Goal: Task Accomplishment & Management: Manage account settings

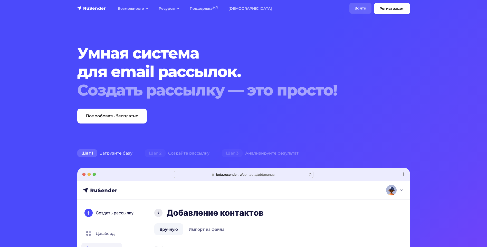
click at [360, 9] on link "Войти" at bounding box center [360, 8] width 22 height 11
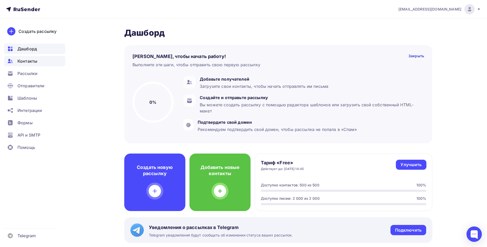
click at [26, 62] on span "Контакты" at bounding box center [27, 61] width 20 height 6
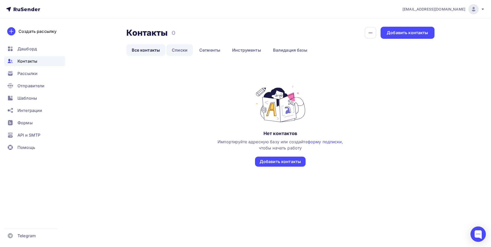
click at [176, 51] on link "Списки" at bounding box center [179, 50] width 26 height 12
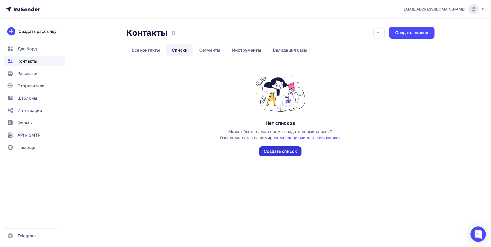
click at [287, 150] on div "Создать список" at bounding box center [280, 151] width 33 height 6
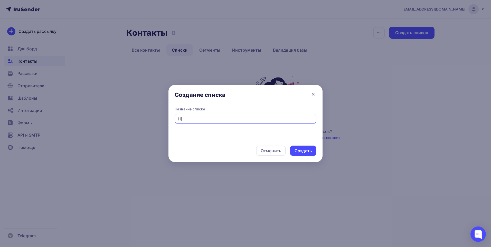
type input "H"
type input "Розница цксто"
click at [309, 151] on div "Создать" at bounding box center [303, 151] width 17 height 6
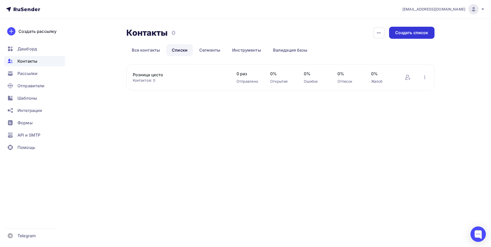
click at [418, 33] on div "Создать список" at bounding box center [411, 33] width 33 height 6
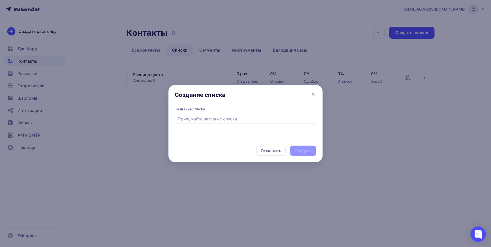
click at [146, 123] on div at bounding box center [245, 123] width 491 height 247
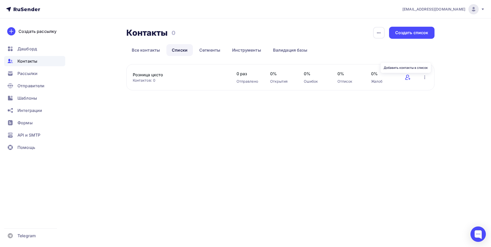
click at [407, 79] on icon at bounding box center [407, 77] width 4 height 5
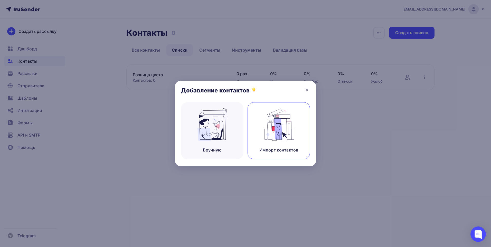
click at [275, 129] on img at bounding box center [279, 124] width 34 height 32
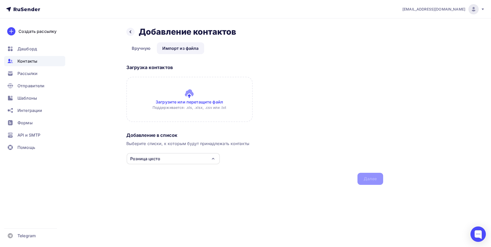
click at [192, 96] on input "file" at bounding box center [189, 99] width 126 height 45
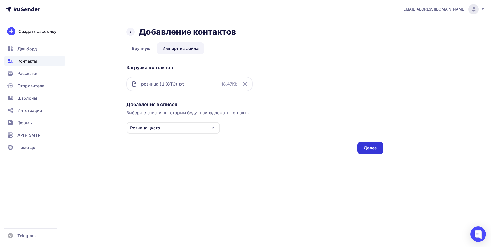
click at [367, 149] on div "Далее" at bounding box center [370, 148] width 13 height 6
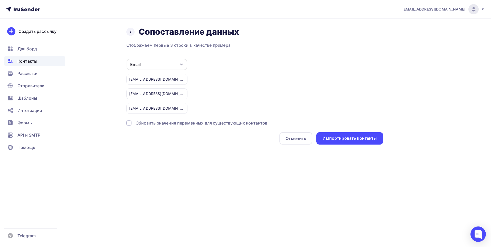
click at [130, 121] on div at bounding box center [128, 122] width 5 height 5
click at [340, 136] on div "Импортировать контакты" at bounding box center [350, 138] width 54 height 6
